Goal: Information Seeking & Learning: Learn about a topic

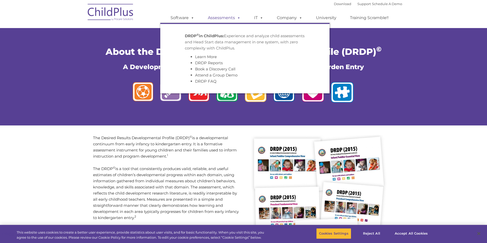
click at [212, 17] on link "Assessments" at bounding box center [224, 18] width 43 height 10
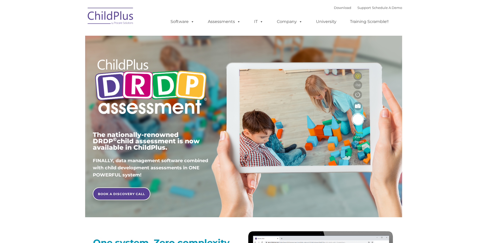
type input ""
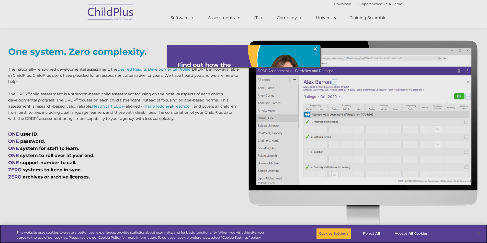
scroll to position [194, 0]
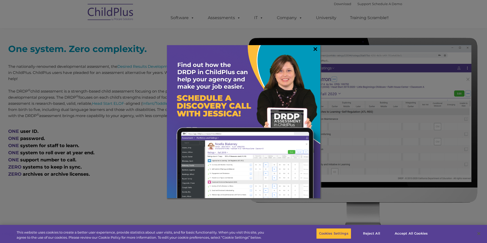
click at [316, 48] on link "×" at bounding box center [315, 48] width 6 height 5
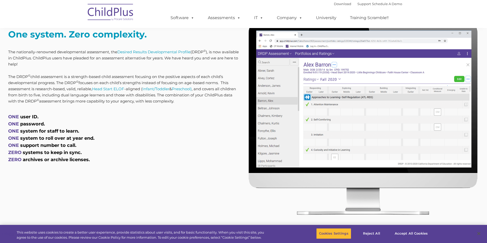
scroll to position [220, 0]
